Goal: Task Accomplishment & Management: Complete application form

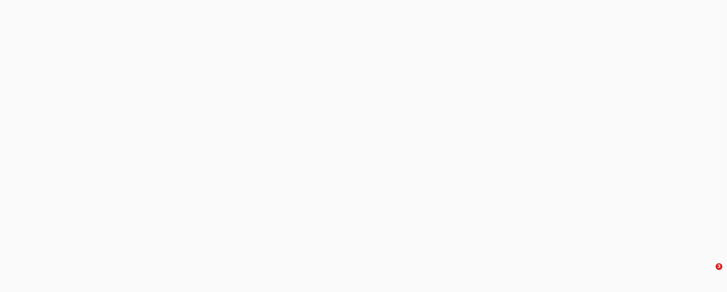
select select "3"
select select "0"
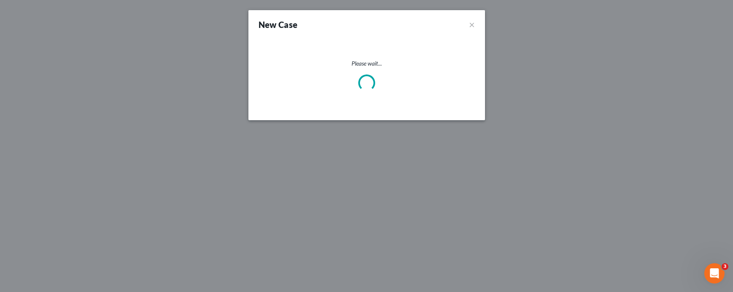
select select "39"
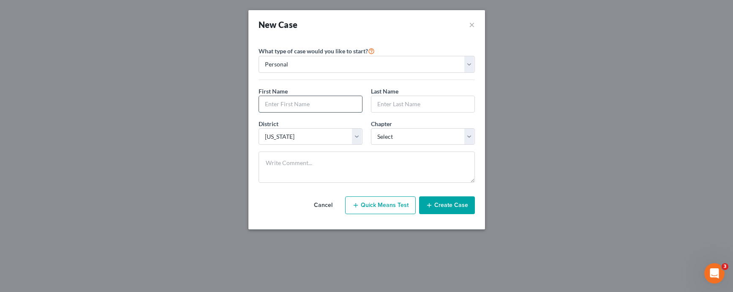
click at [306, 102] on input "text" at bounding box center [310, 104] width 103 height 16
click at [306, 103] on input "text" at bounding box center [310, 104] width 103 height 16
type input "[PERSON_NAME]"
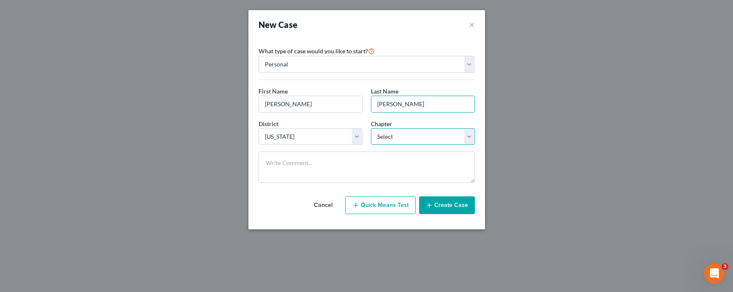
click at [470, 140] on select "Select 7 11 12 13" at bounding box center [423, 136] width 104 height 17
select select "0"
click at [371, 128] on select "Select 7 11 12 13" at bounding box center [423, 136] width 104 height 17
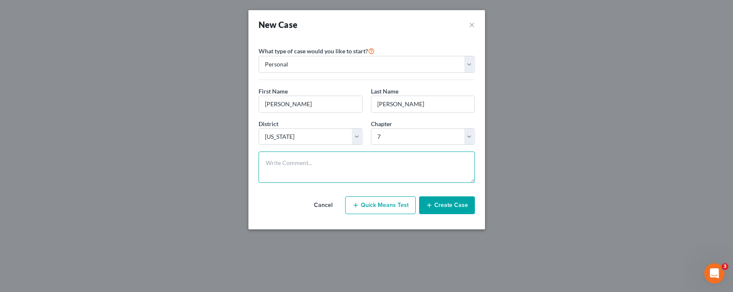
click at [316, 168] on textarea at bounding box center [367, 166] width 216 height 31
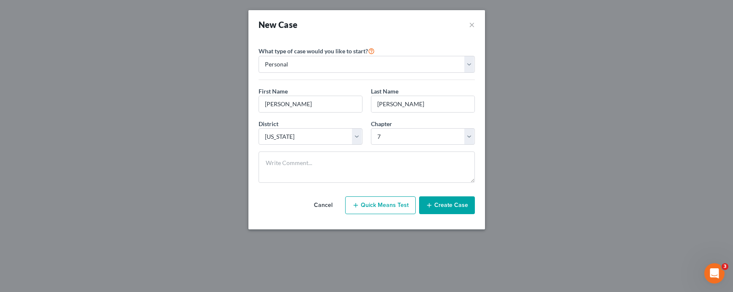
click at [387, 208] on button "Quick Means Test" at bounding box center [380, 205] width 71 height 18
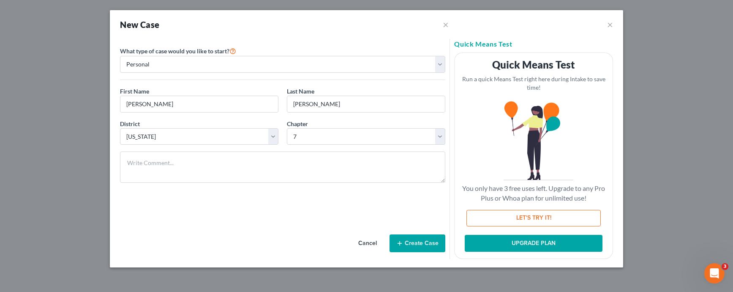
click at [513, 219] on button "LET'S TRY IT!" at bounding box center [534, 218] width 134 height 17
select select "22"
select select "0"
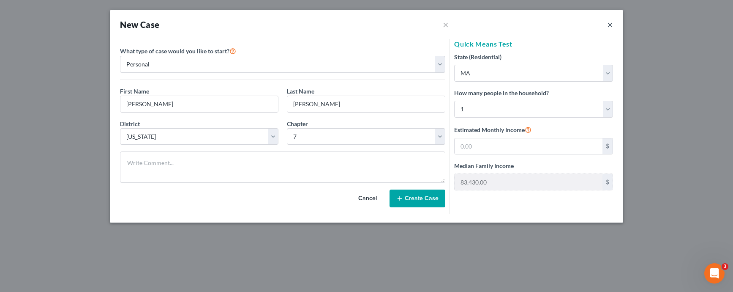
click at [612, 26] on button "×" at bounding box center [611, 24] width 6 height 10
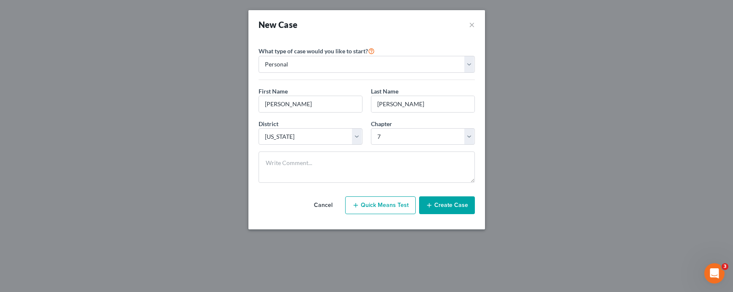
click at [395, 202] on button "Quick Means Test" at bounding box center [380, 205] width 71 height 18
select select "0"
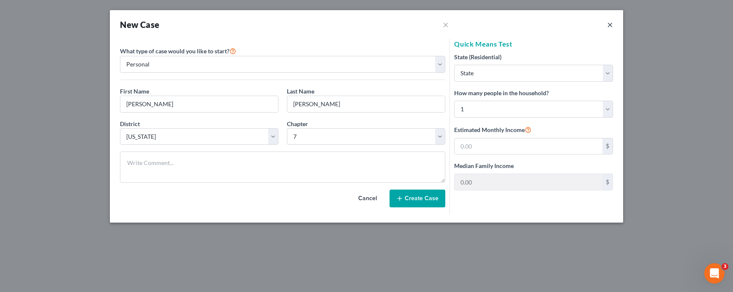
drag, startPoint x: 608, startPoint y: 24, endPoint x: 603, endPoint y: 27, distance: 6.5
click at [608, 24] on button "×" at bounding box center [611, 24] width 6 height 10
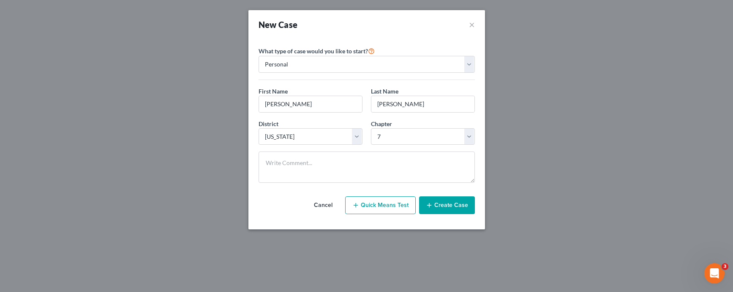
click at [326, 206] on button "Cancel" at bounding box center [323, 205] width 37 height 17
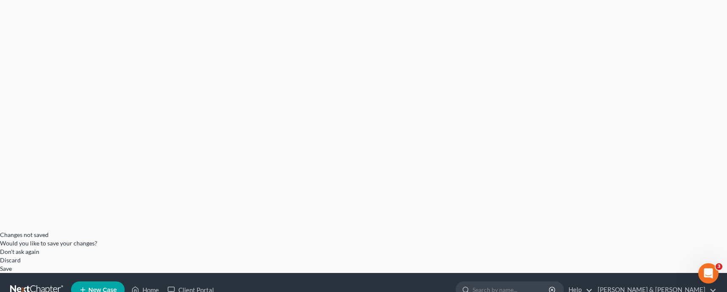
scroll to position [57, 0]
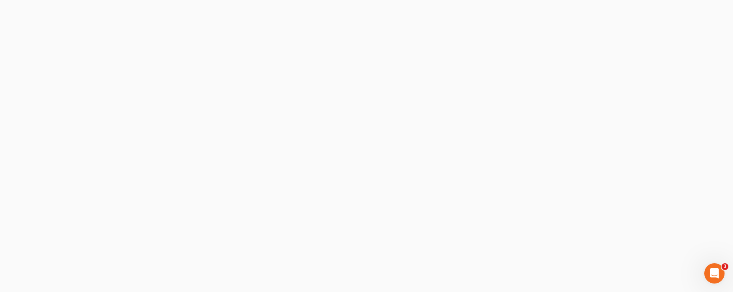
select select "0"
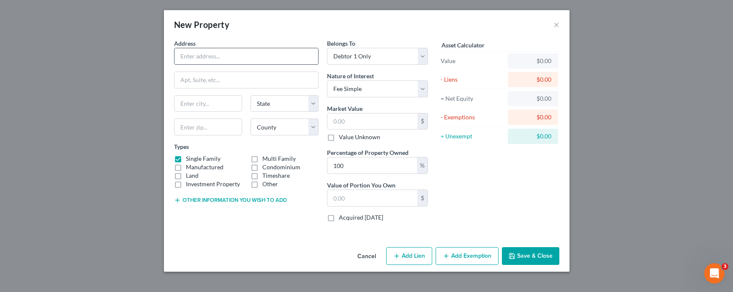
click at [245, 58] on input "text" at bounding box center [247, 56] width 144 height 16
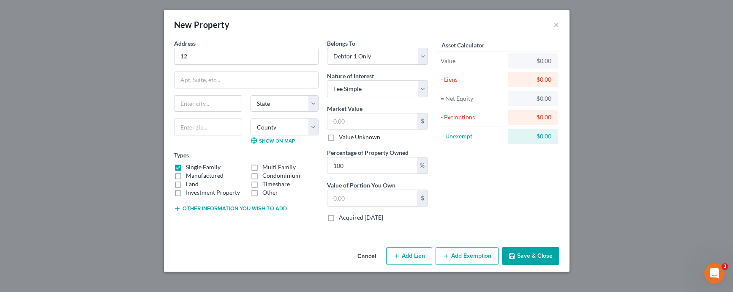
click at [448, 256] on icon "button" at bounding box center [446, 255] width 7 height 7
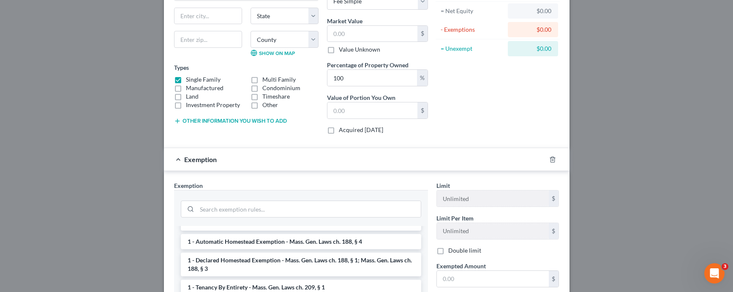
scroll to position [11, 0]
click at [284, 257] on li "1 - Declared Homestead Exemption - Mass. Gen. Laws ch. 188, § 1; Mass. Gen. Law…" at bounding box center [301, 264] width 241 height 24
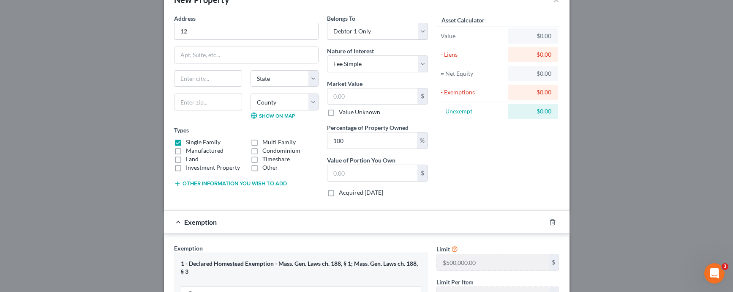
scroll to position [14, 0]
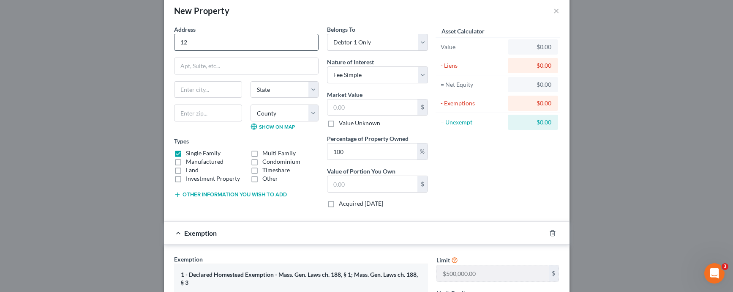
click at [210, 41] on input "12" at bounding box center [247, 42] width 144 height 16
type input "[STREET_ADDRESS][PERSON_NAME]"
click at [419, 42] on select "Select Debtor 1 Only Debtor 2 Only Debtor 1 And Debtor 2 Only At Least One Of T…" at bounding box center [377, 42] width 101 height 17
select select "3"
click at [327, 34] on select "Select Debtor 1 Only Debtor 2 Only Debtor 1 And Debtor 2 Only At Least One Of T…" at bounding box center [377, 42] width 101 height 17
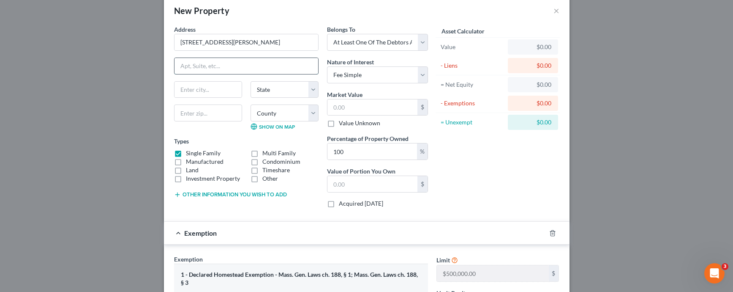
click at [279, 71] on input "text" at bounding box center [247, 66] width 144 height 16
click at [418, 77] on select "Select Fee Simple Joint Tenant Life Estate Equitable Interest Future Interest T…" at bounding box center [377, 74] width 101 height 17
select select "3"
click at [327, 66] on select "Select Fee Simple Joint Tenant Life Estate Equitable Interest Future Interest T…" at bounding box center [377, 74] width 101 height 17
click at [257, 69] on input "text" at bounding box center [247, 66] width 144 height 16
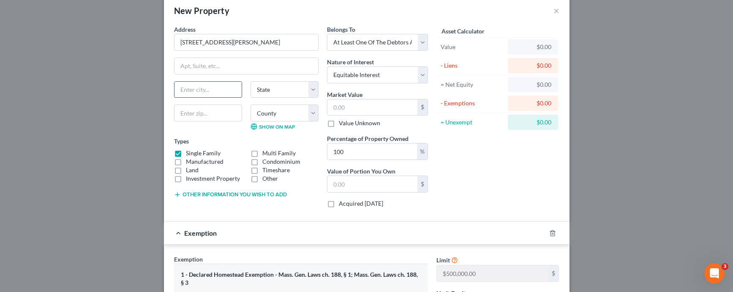
click at [220, 86] on input "text" at bounding box center [208, 90] width 67 height 16
type input "[PERSON_NAME]"
select select "22"
type input "01915"
select select "4"
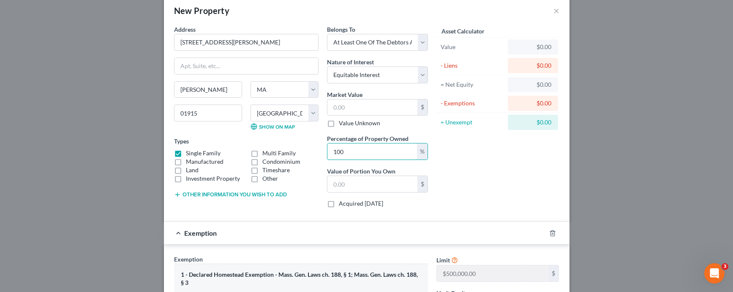
drag, startPoint x: 348, startPoint y: 154, endPoint x: 308, endPoint y: 153, distance: 39.3
click at [308, 153] on div "Address * [GEOGRAPHIC_DATA][PERSON_NAME] [PERSON_NAME][GEOGRAPHIC_DATA] [US_STA…" at bounding box center [301, 119] width 263 height 189
type input "50"
click at [356, 106] on input "text" at bounding box center [373, 107] width 90 height 16
type input "6"
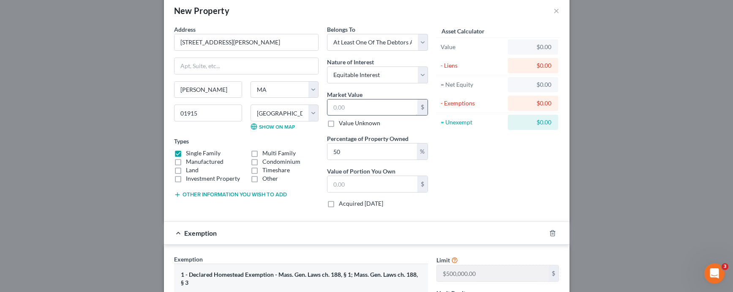
type input "3.00"
type input "60"
type input "30.00"
type input "607"
type input "303.50"
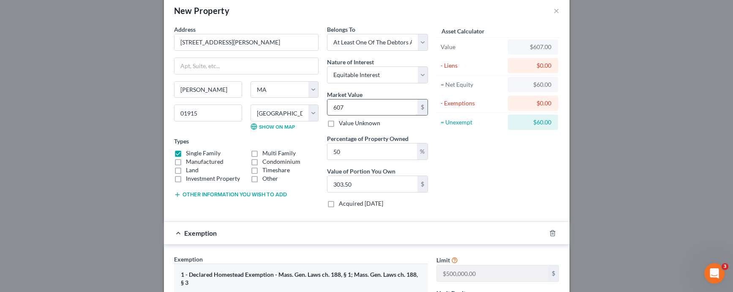
type input "6070"
type input "3,035.00"
type input "6,0700"
type input "30,350.00"
type input "60,7000"
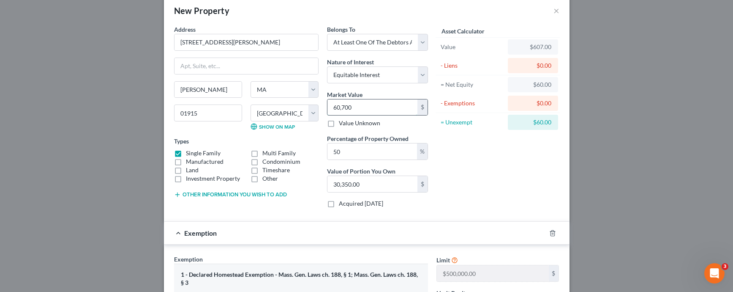
type input "303,500.00"
type input "607,000"
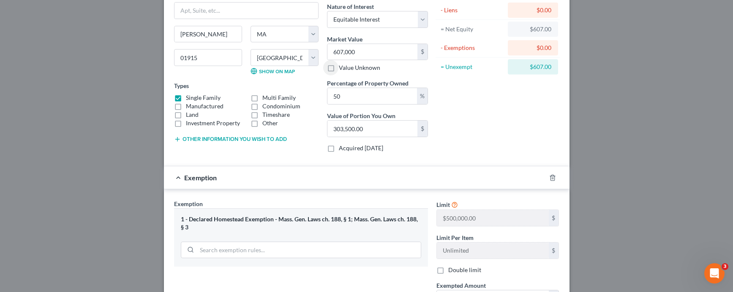
scroll to position [84, 0]
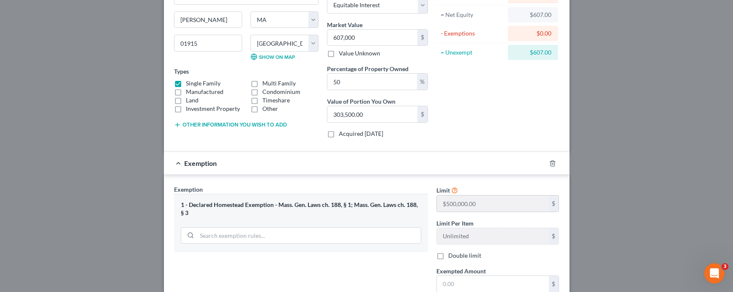
click at [549, 203] on div "$" at bounding box center [554, 203] width 10 height 16
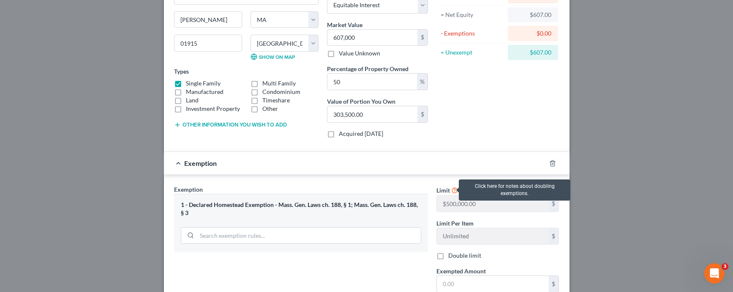
click at [452, 189] on icon at bounding box center [455, 190] width 7 height 8
click at [452, 191] on icon at bounding box center [455, 190] width 7 height 8
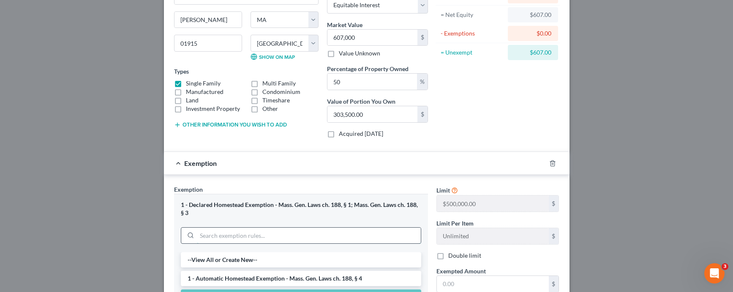
click at [309, 234] on input "search" at bounding box center [309, 235] width 224 height 16
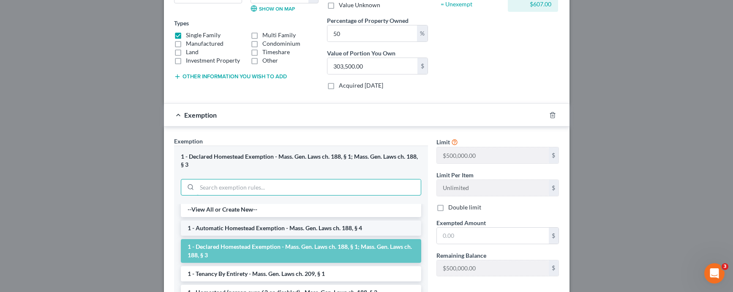
scroll to position [0, 0]
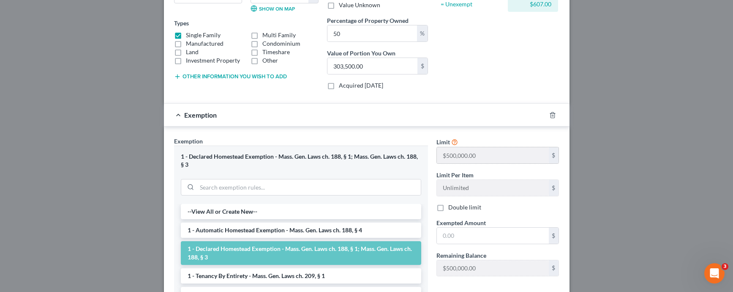
click at [549, 155] on div "$" at bounding box center [554, 155] width 10 height 16
click at [303, 192] on input "search" at bounding box center [309, 187] width 224 height 16
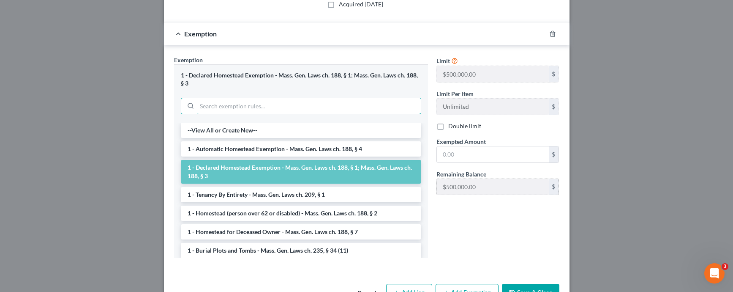
scroll to position [215, 0]
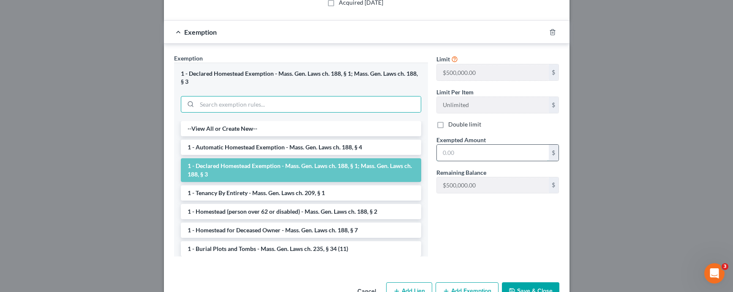
click at [506, 156] on input "text" at bounding box center [493, 153] width 112 height 16
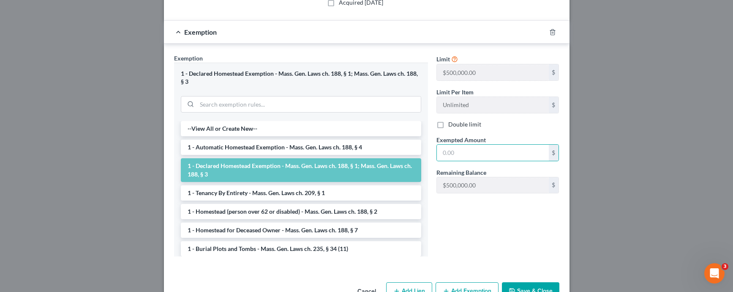
click at [449, 124] on label "Double limit" at bounding box center [465, 124] width 33 height 8
click at [452, 124] on input "Double limit" at bounding box center [454, 122] width 5 height 5
checkbox input "true"
click at [282, 164] on li "1 - Declared Homestead Exemption - Mass. Gen. Laws ch. 188, § 1; Mass. Gen. Law…" at bounding box center [301, 170] width 241 height 24
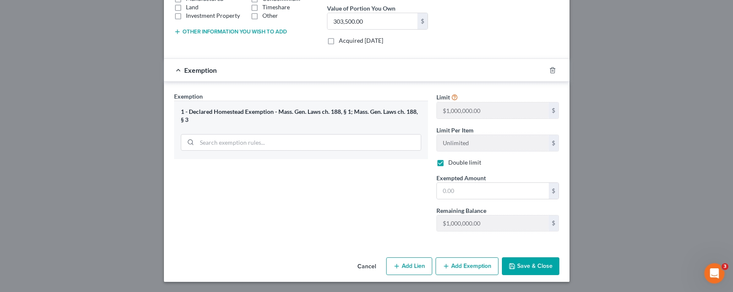
scroll to position [177, 0]
click at [473, 191] on input "text" at bounding box center [493, 191] width 112 height 16
click at [530, 268] on button "Save & Close" at bounding box center [530, 266] width 57 height 18
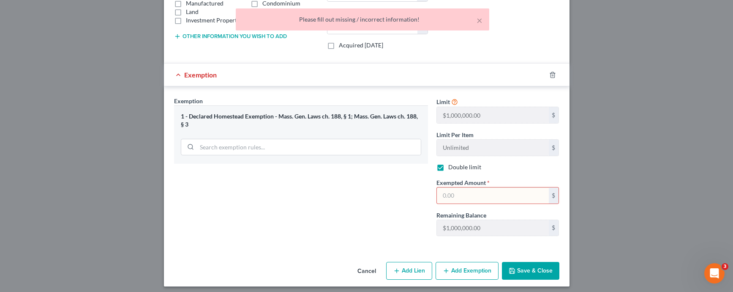
scroll to position [172, 0]
click at [477, 192] on input "text" at bounding box center [493, 196] width 112 height 16
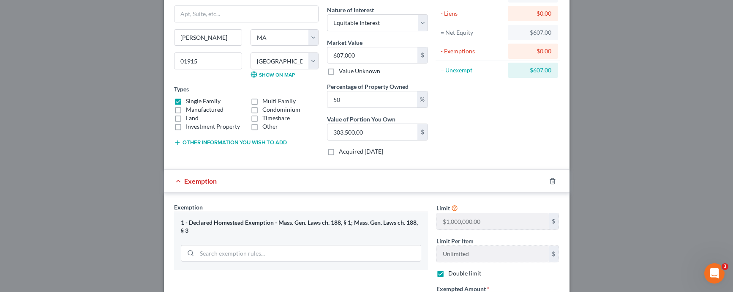
scroll to position [83, 0]
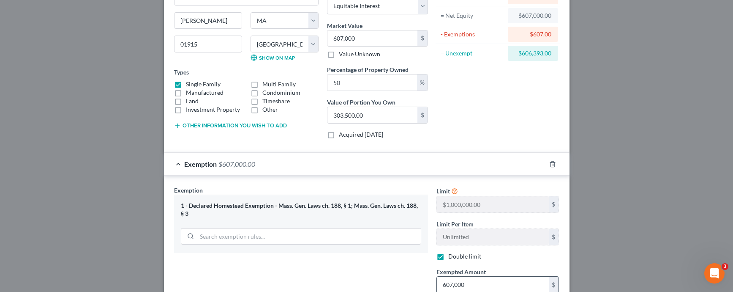
type input "607,000"
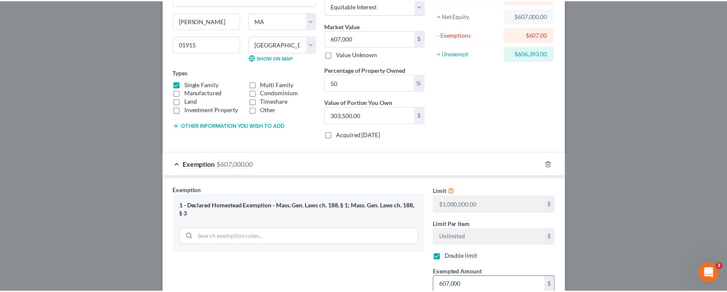
scroll to position [177, 0]
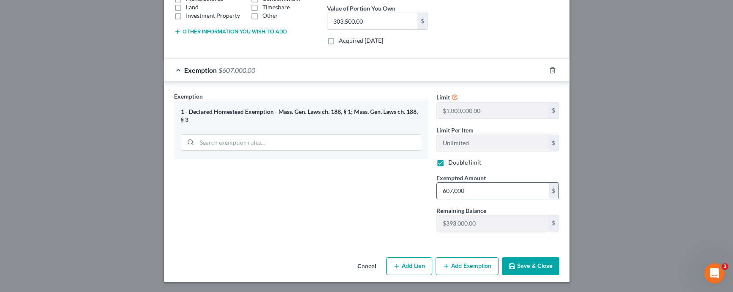
click at [465, 194] on input "607,000" at bounding box center [493, 191] width 112 height 16
click at [464, 194] on input "607,000" at bounding box center [493, 191] width 112 height 16
type input "607,000.00"
click at [515, 263] on button "Save & Close" at bounding box center [530, 266] width 57 height 18
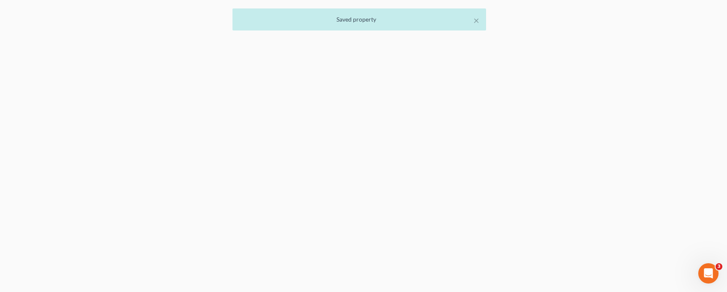
scroll to position [2, 0]
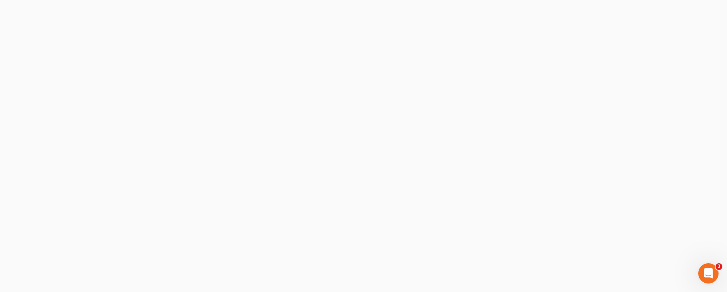
select select "0"
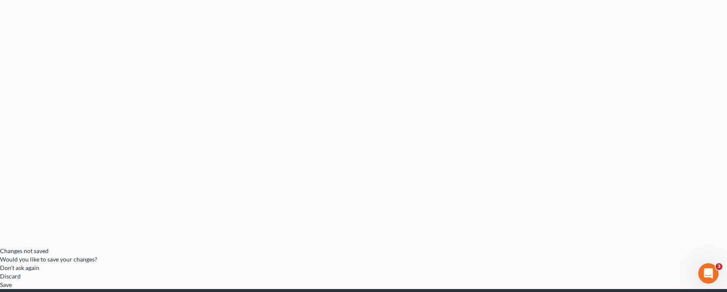
scroll to position [35, 0]
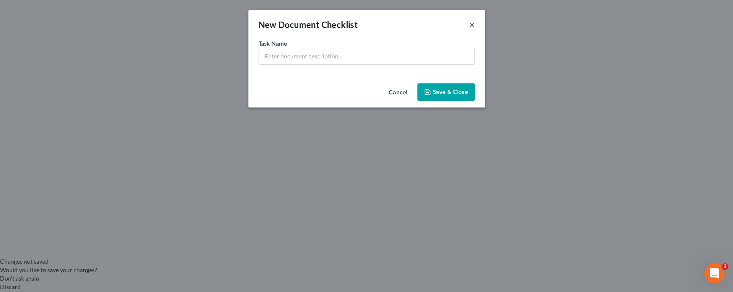
click at [473, 25] on button "×" at bounding box center [472, 24] width 6 height 10
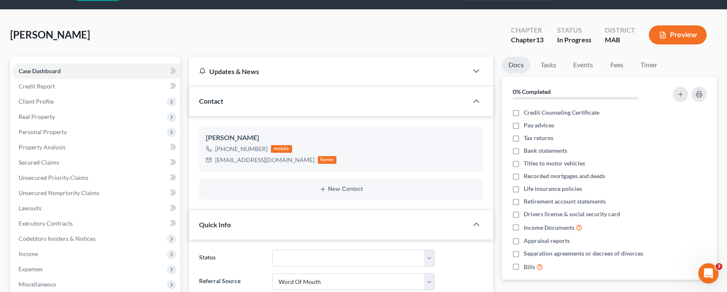
scroll to position [487, 0]
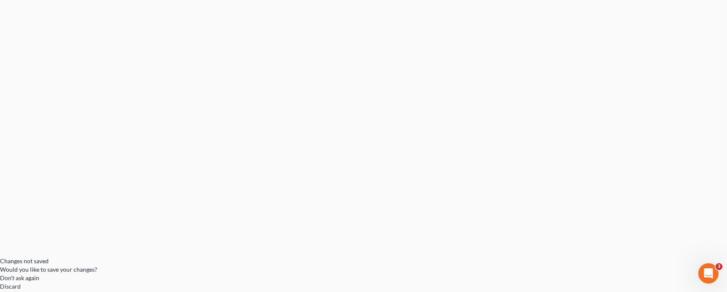
scroll to position [0, 0]
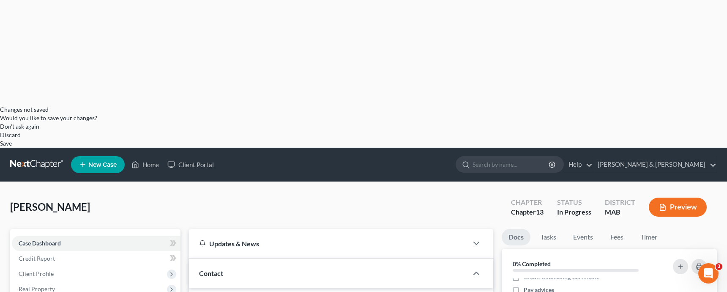
scroll to position [131, 0]
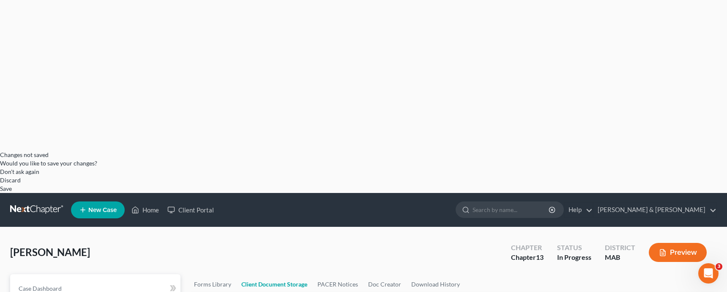
scroll to position [46, 0]
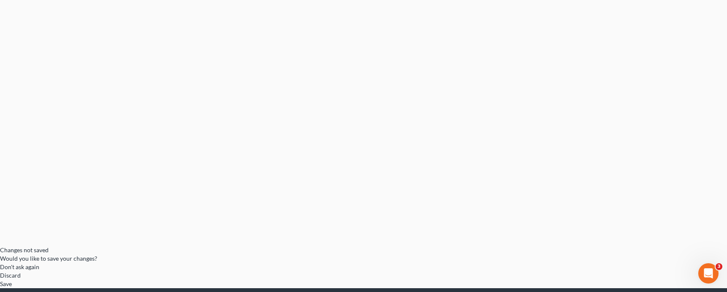
select select "0"
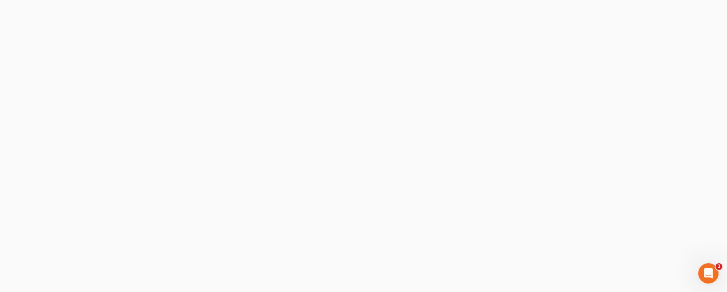
select select "0"
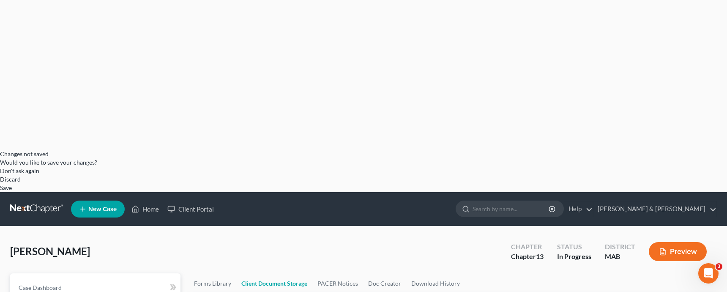
select select "0"
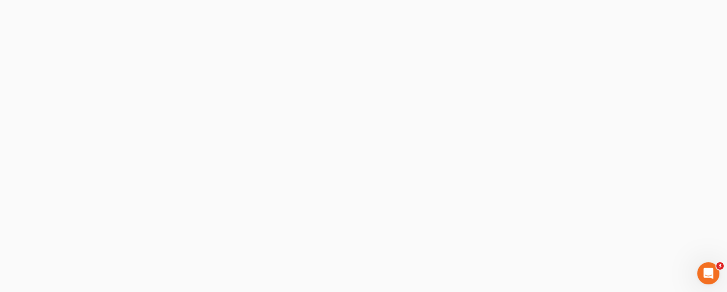
click at [716, 277] on div "Open Intercom Messenger" at bounding box center [707, 272] width 20 height 20
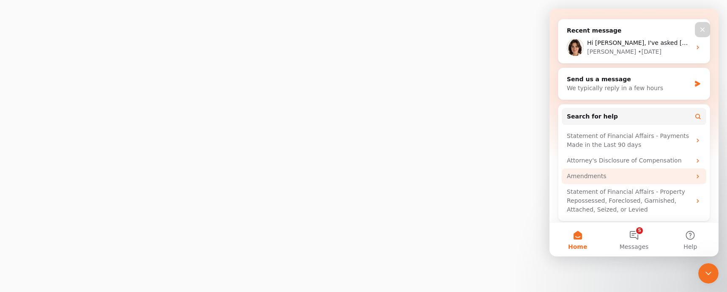
scroll to position [92, 0]
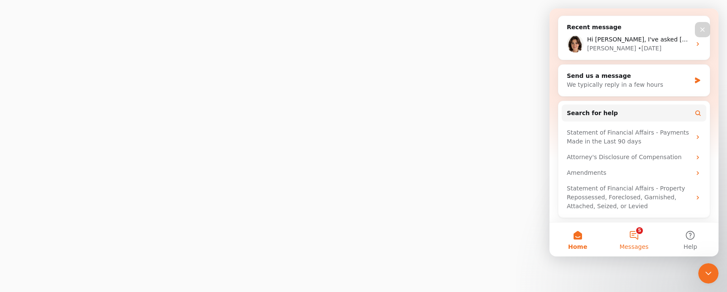
click at [629, 238] on button "5 Messages" at bounding box center [634, 239] width 56 height 34
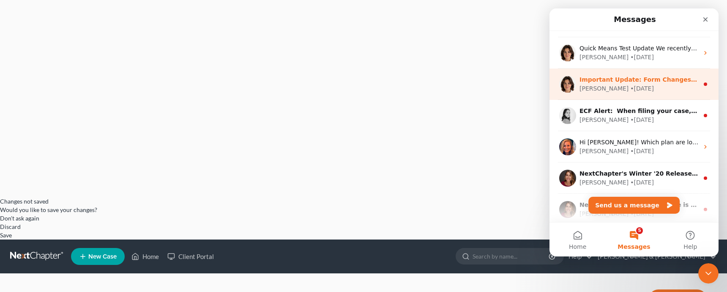
scroll to position [126, 0]
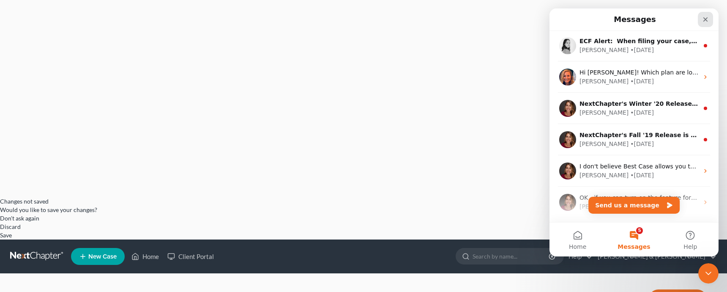
click at [705, 20] on icon "Close" at bounding box center [705, 19] width 7 height 7
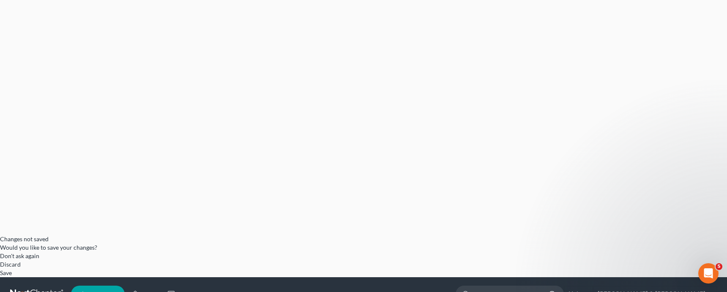
scroll to position [0, 0]
